Goal: Task Accomplishment & Management: Use online tool/utility

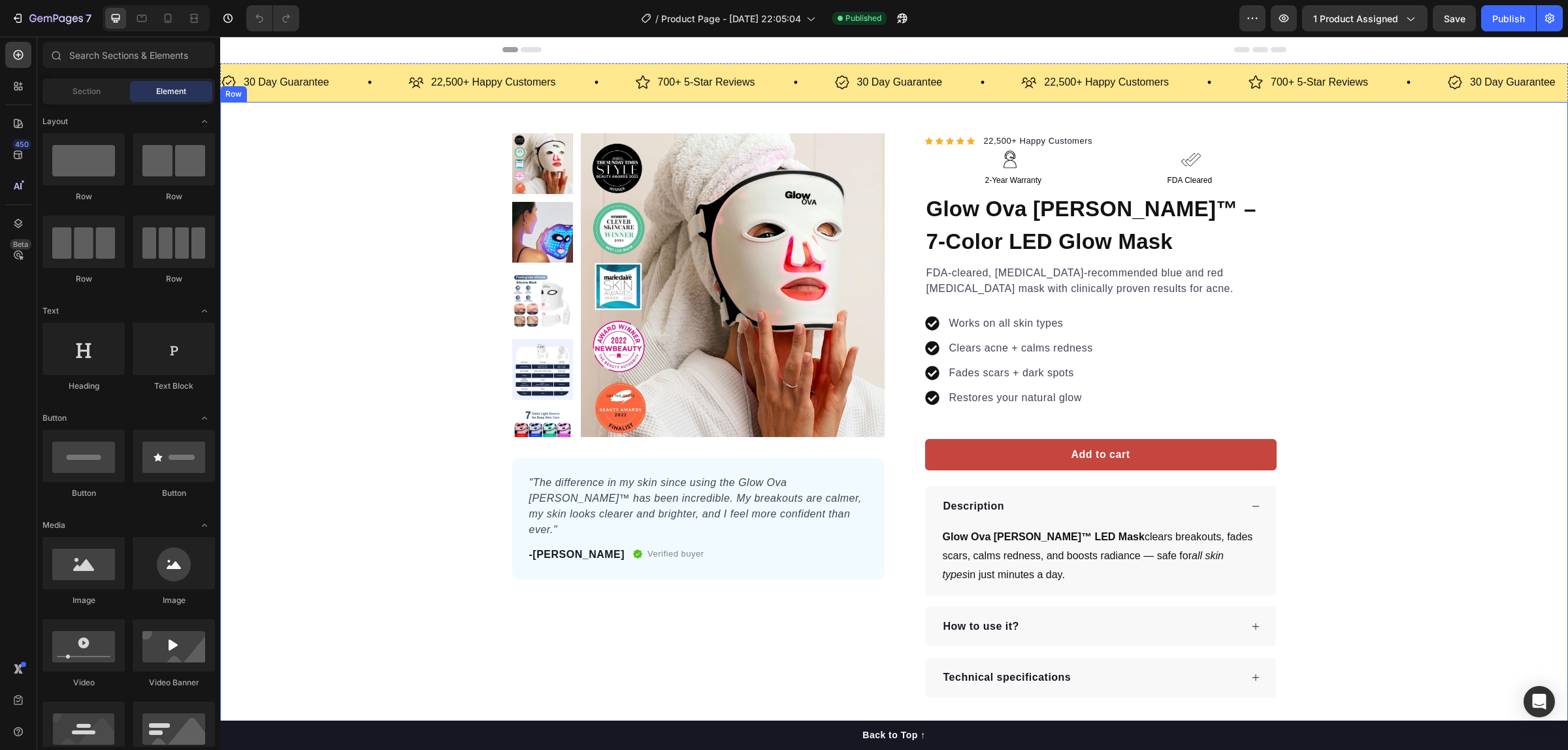
click at [471, 219] on div "Product Images "The difference in my skin since using the Glow Ova [PERSON_NAME…" at bounding box center [894, 416] width 1348 height 565
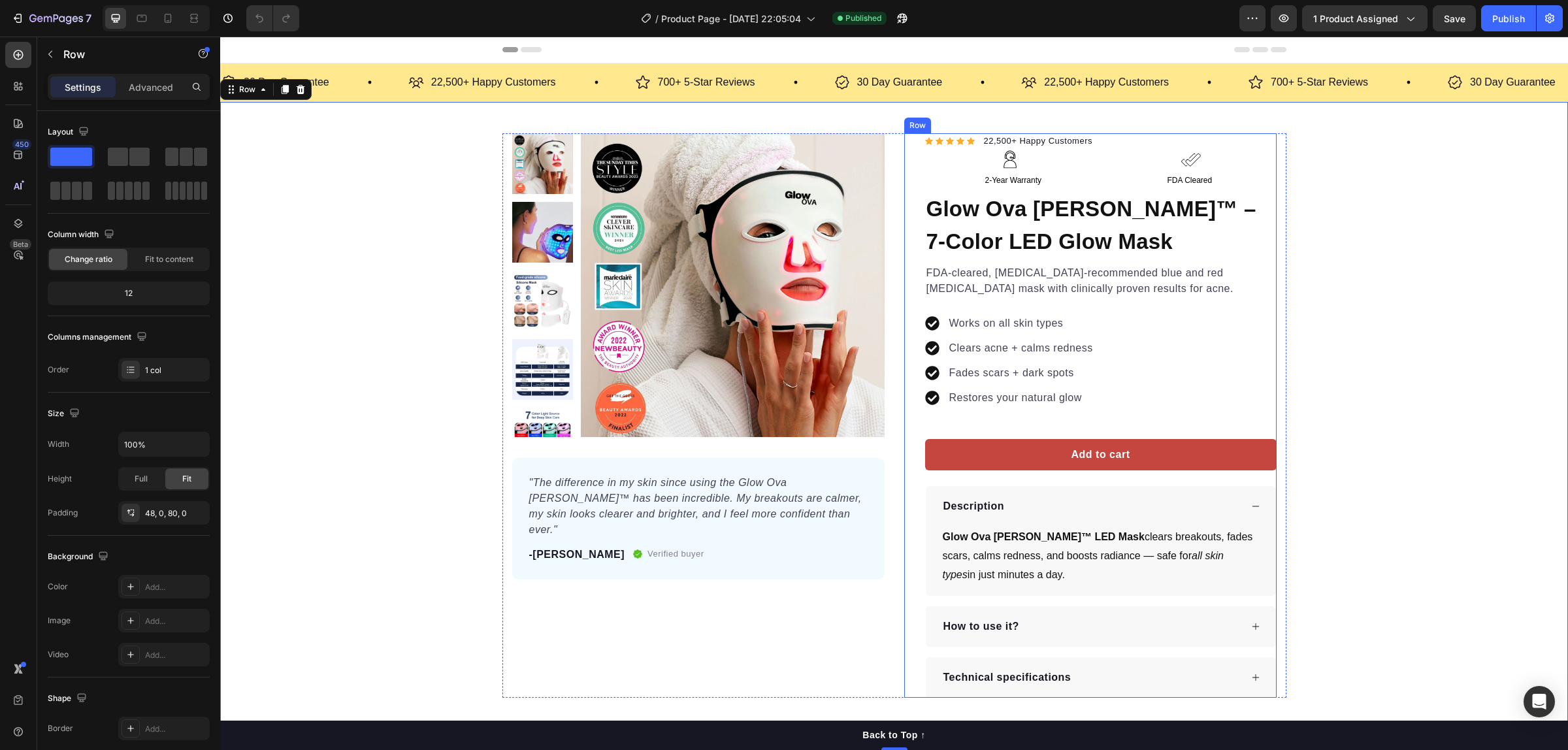
click at [905, 120] on div "Row" at bounding box center [918, 125] width 27 height 16
click at [690, 109] on div "Product Images "The difference in my skin since using the Glow Ova [PERSON_NAME…" at bounding box center [894, 425] width 1348 height 648
click at [681, 134] on img at bounding box center [733, 286] width 304 height 304
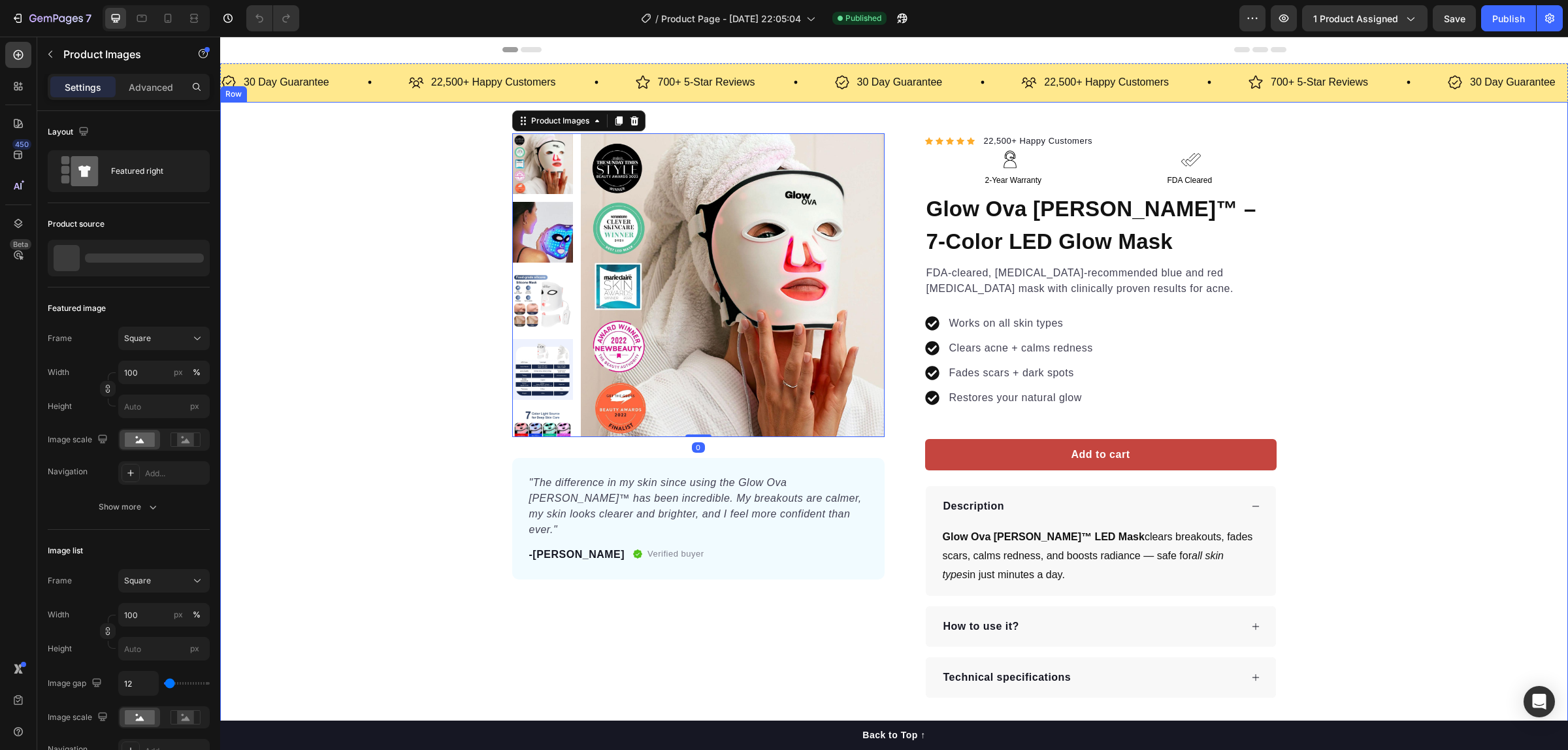
click at [378, 168] on div "Product Images 0 "The difference in my skin since using the Glow Ova [PERSON_NA…" at bounding box center [894, 416] width 1348 height 565
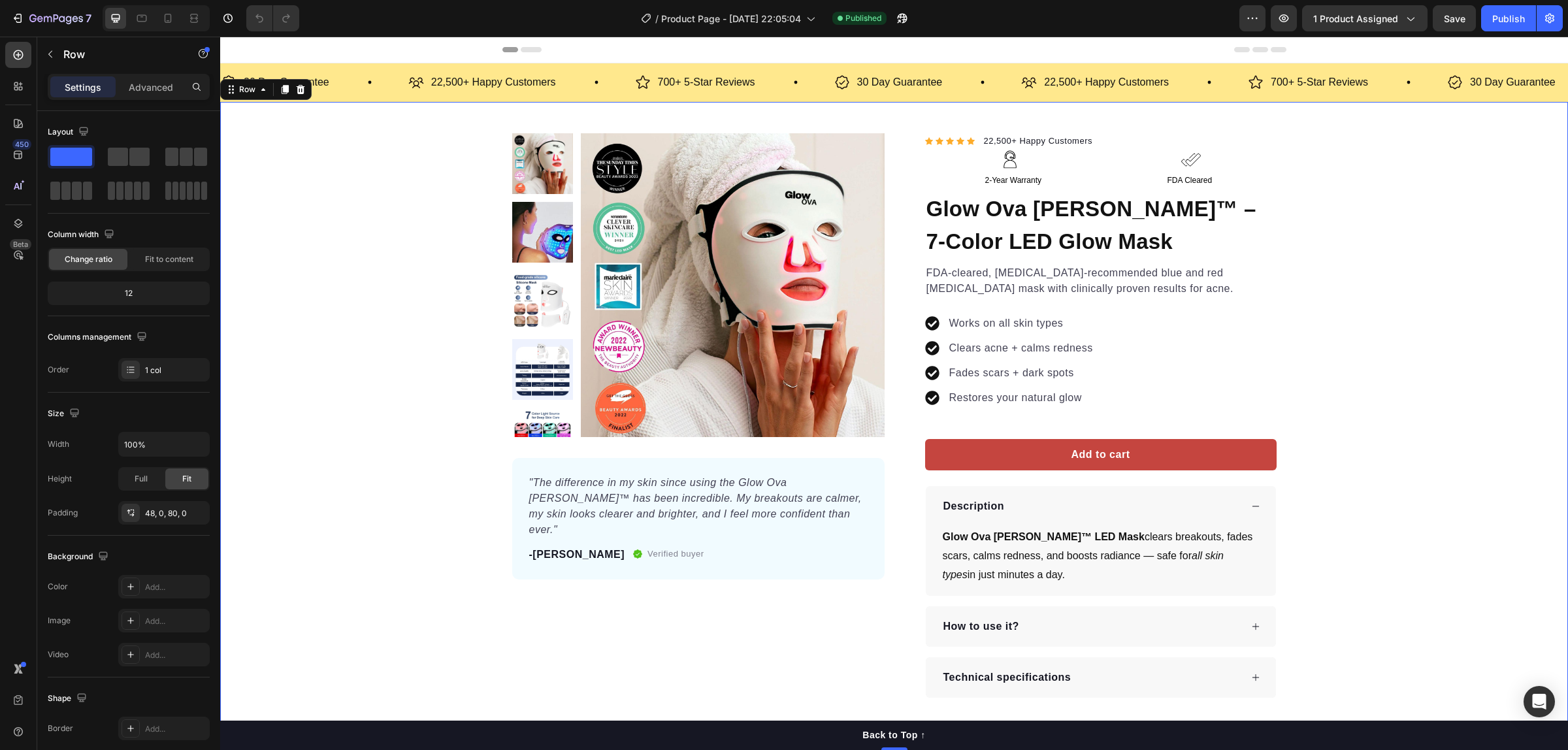
click at [544, 203] on img at bounding box center [543, 233] width 61 height 61
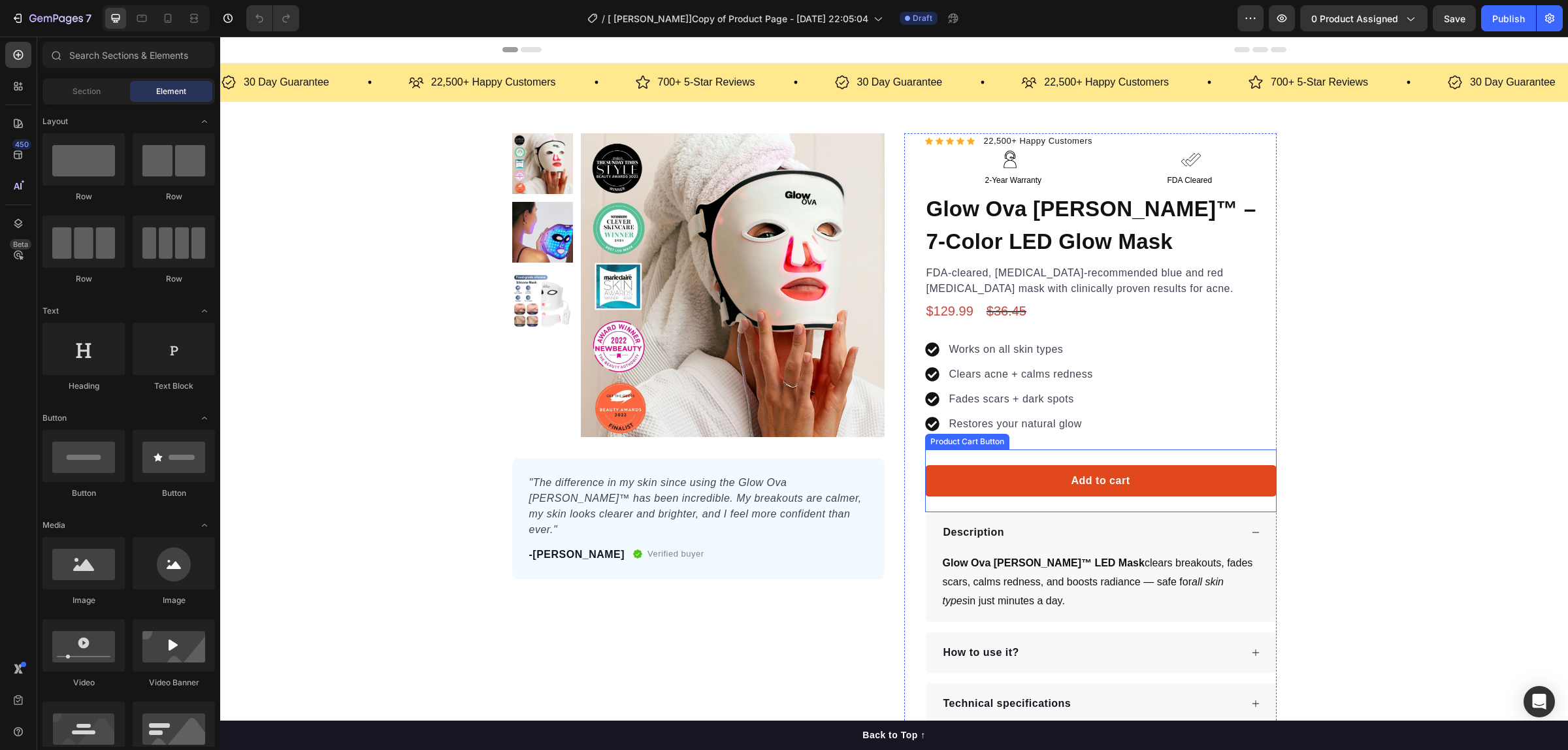
scroll to position [163, 0]
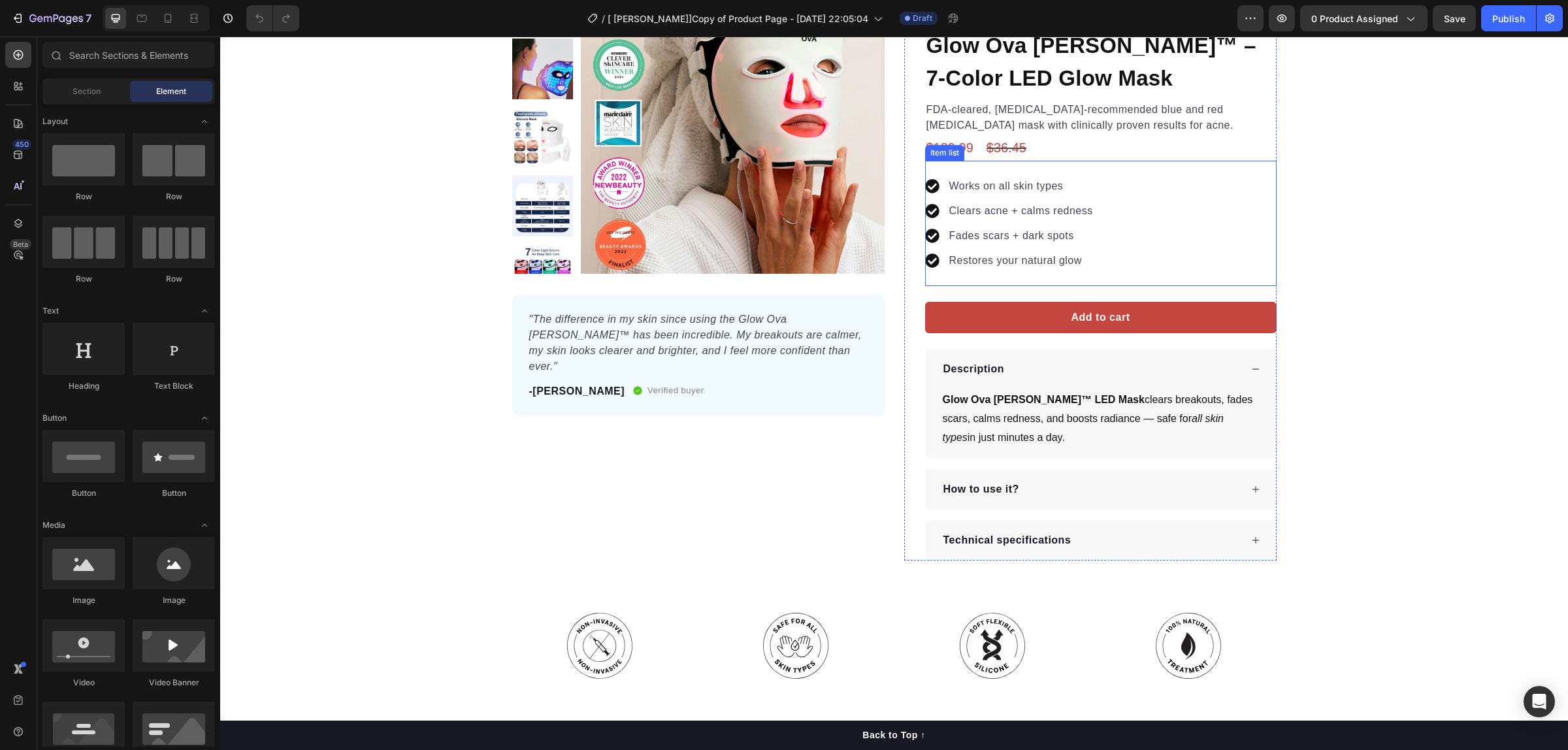
click at [954, 144] on div "$129.99" at bounding box center [950, 148] width 49 height 26
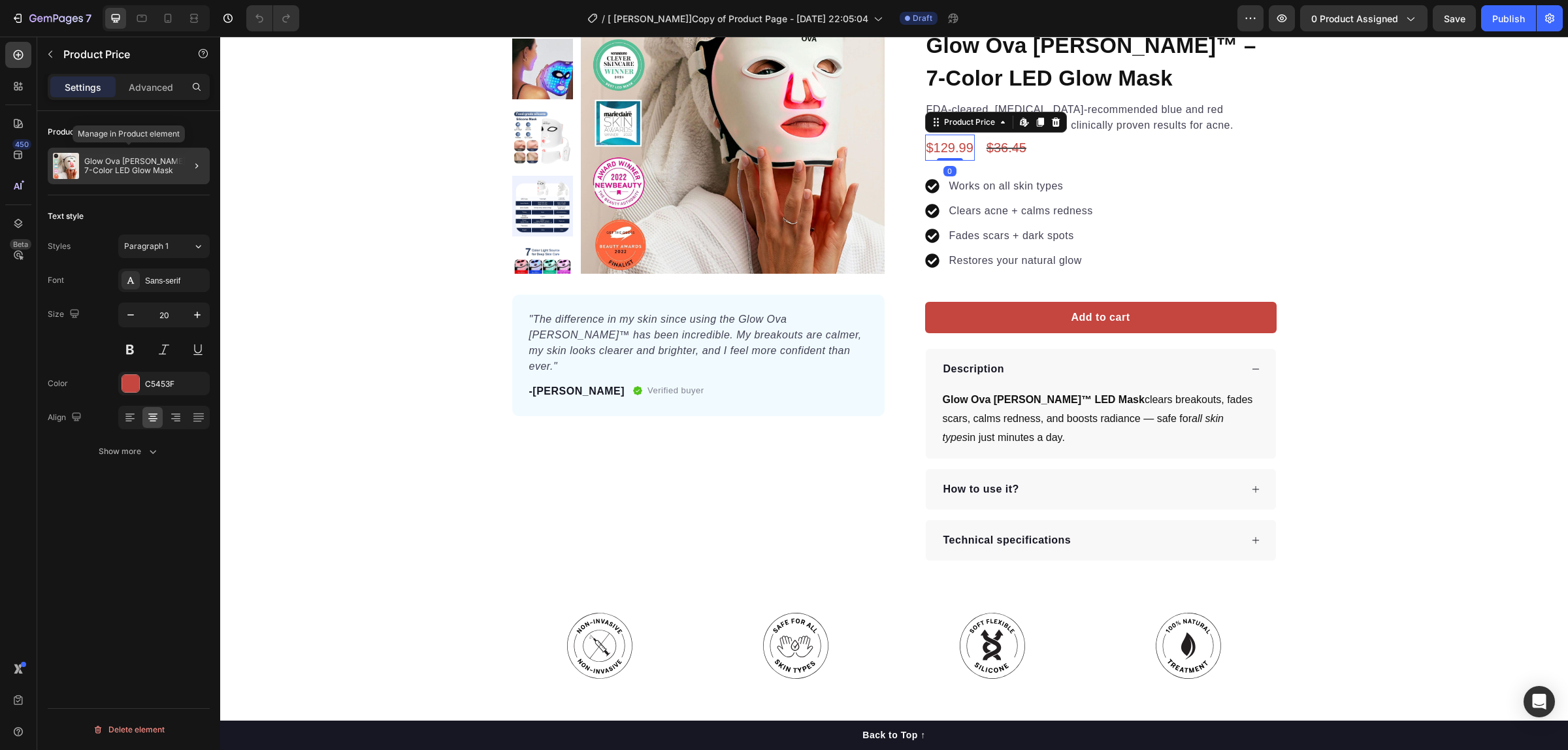
click at [147, 162] on p "Glow Ova [PERSON_NAME]™ – 7-Color LED Glow Mask" at bounding box center [144, 166] width 120 height 18
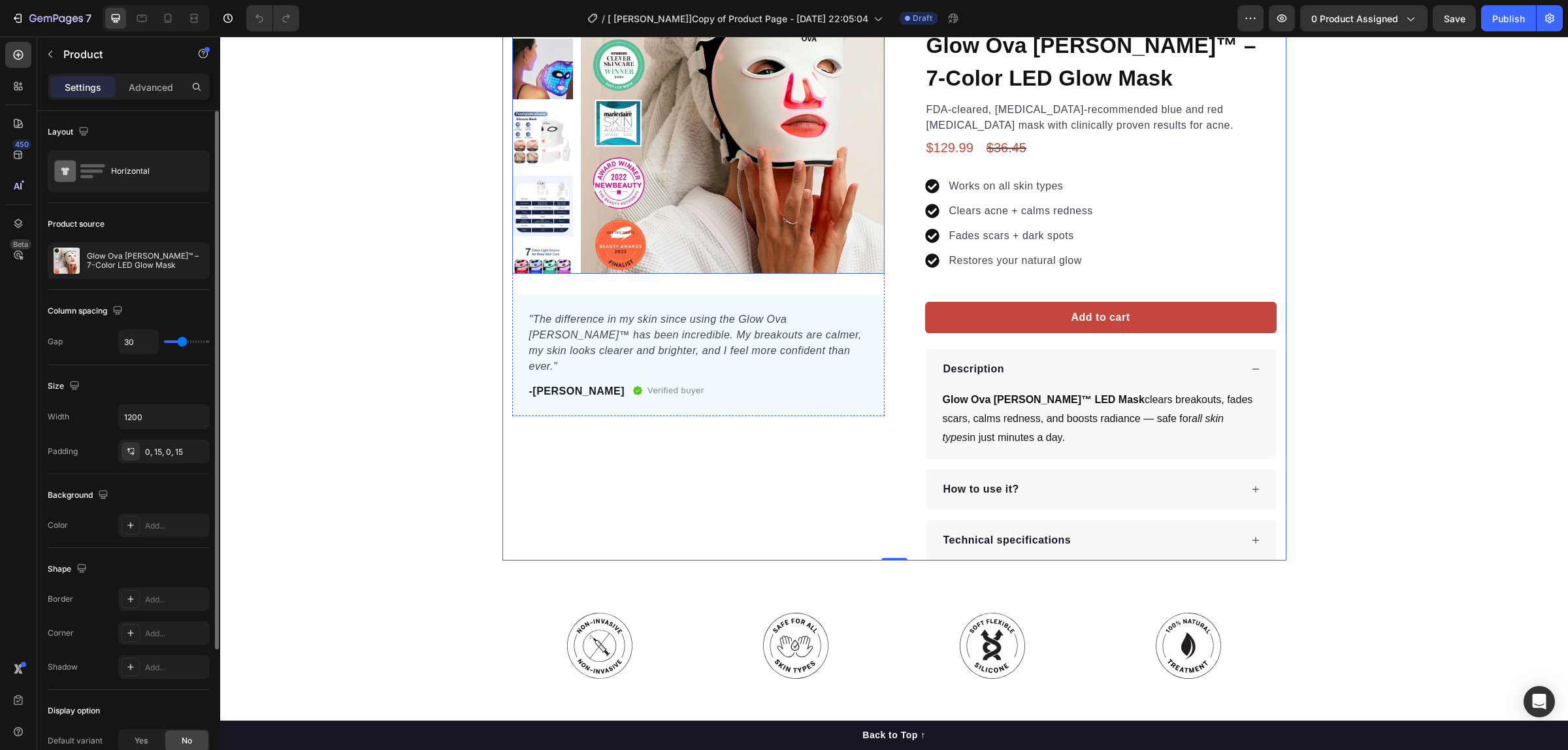
scroll to position [0, 0]
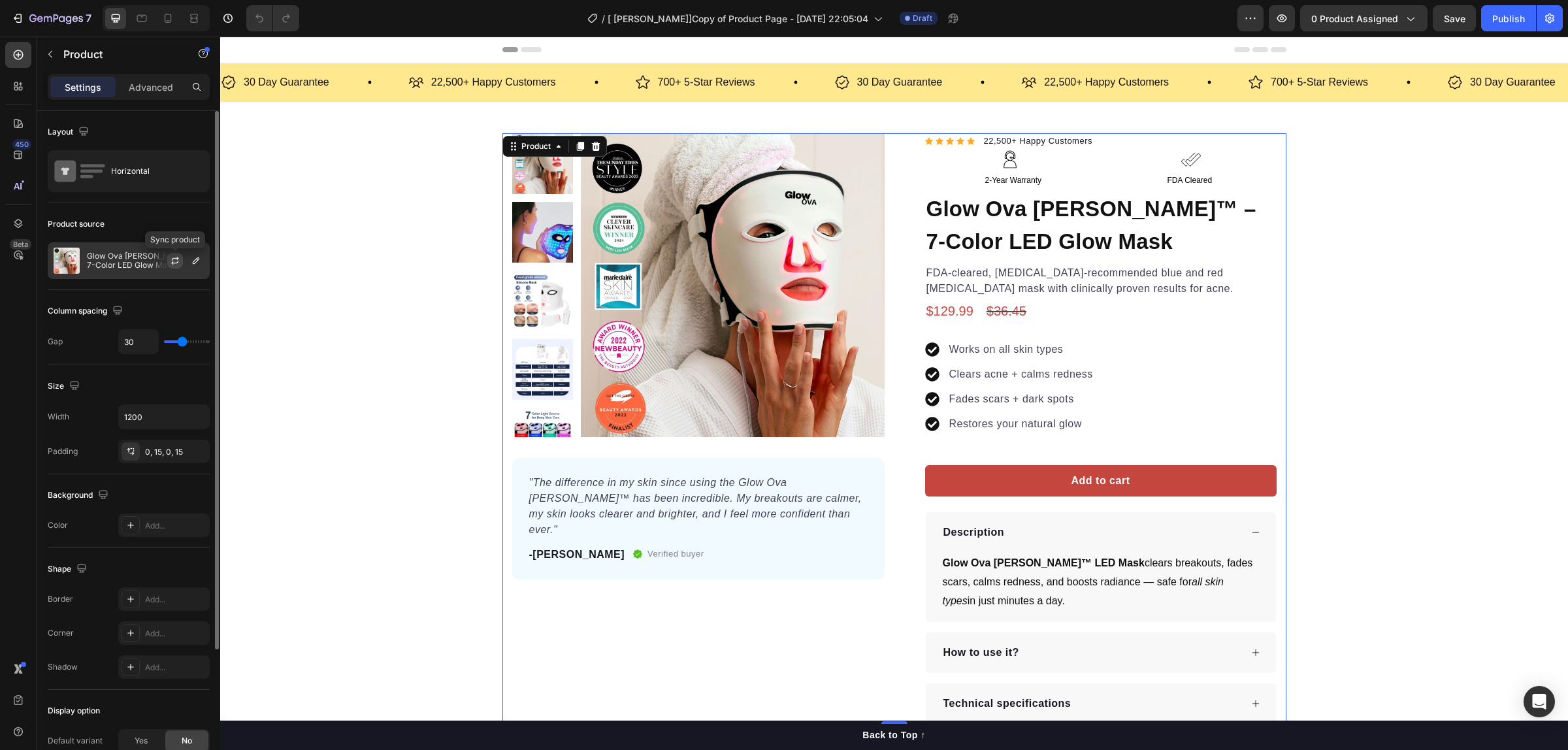
click at [177, 263] on icon "button" at bounding box center [175, 262] width 7 height 4
